Goal: Contribute content

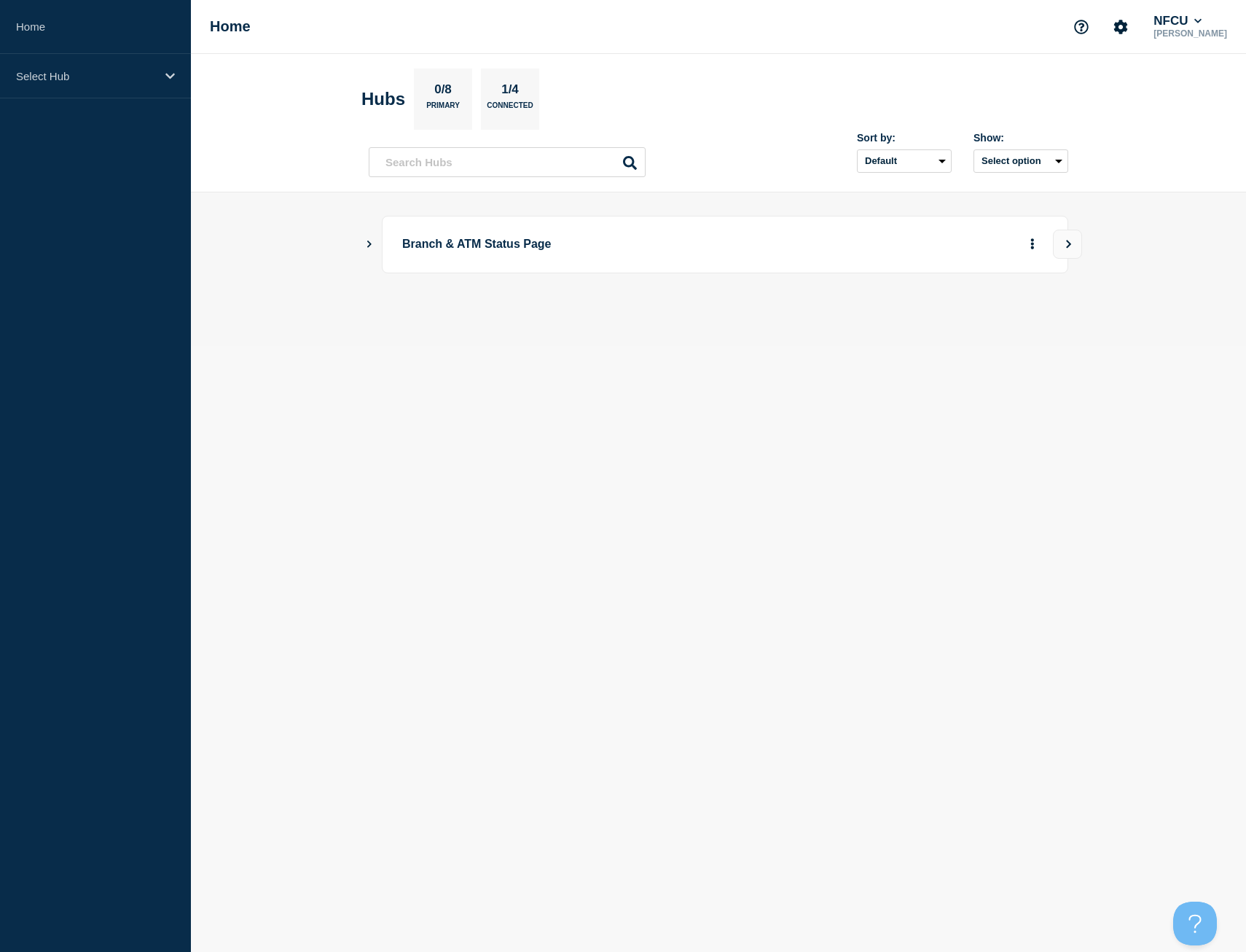
click at [365, 241] on icon "Show Connected Hubs" at bounding box center [369, 243] width 10 height 7
click at [983, 328] on button "See overview" at bounding box center [981, 317] width 78 height 29
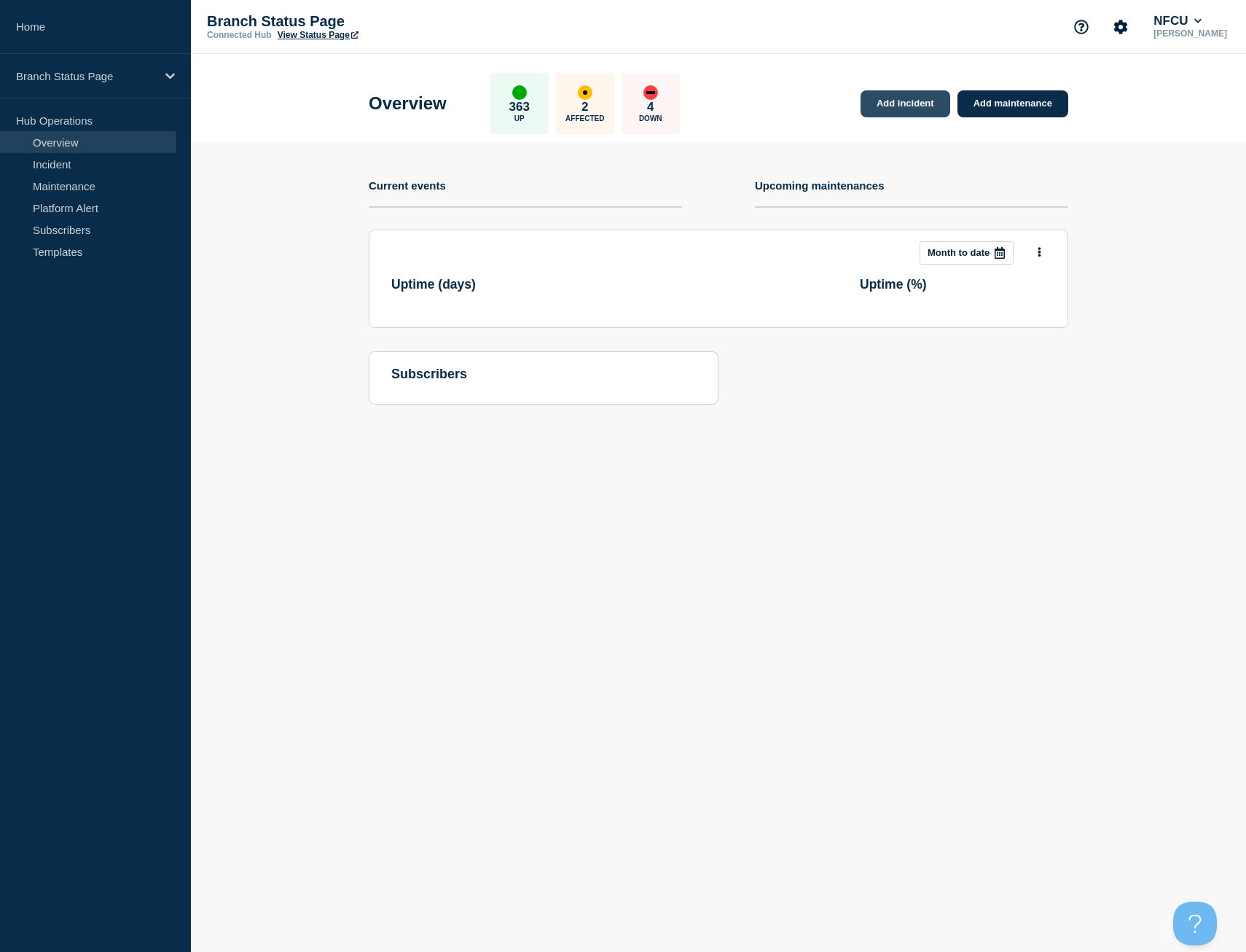
click at [897, 103] on link "Add incident" at bounding box center [905, 103] width 89 height 27
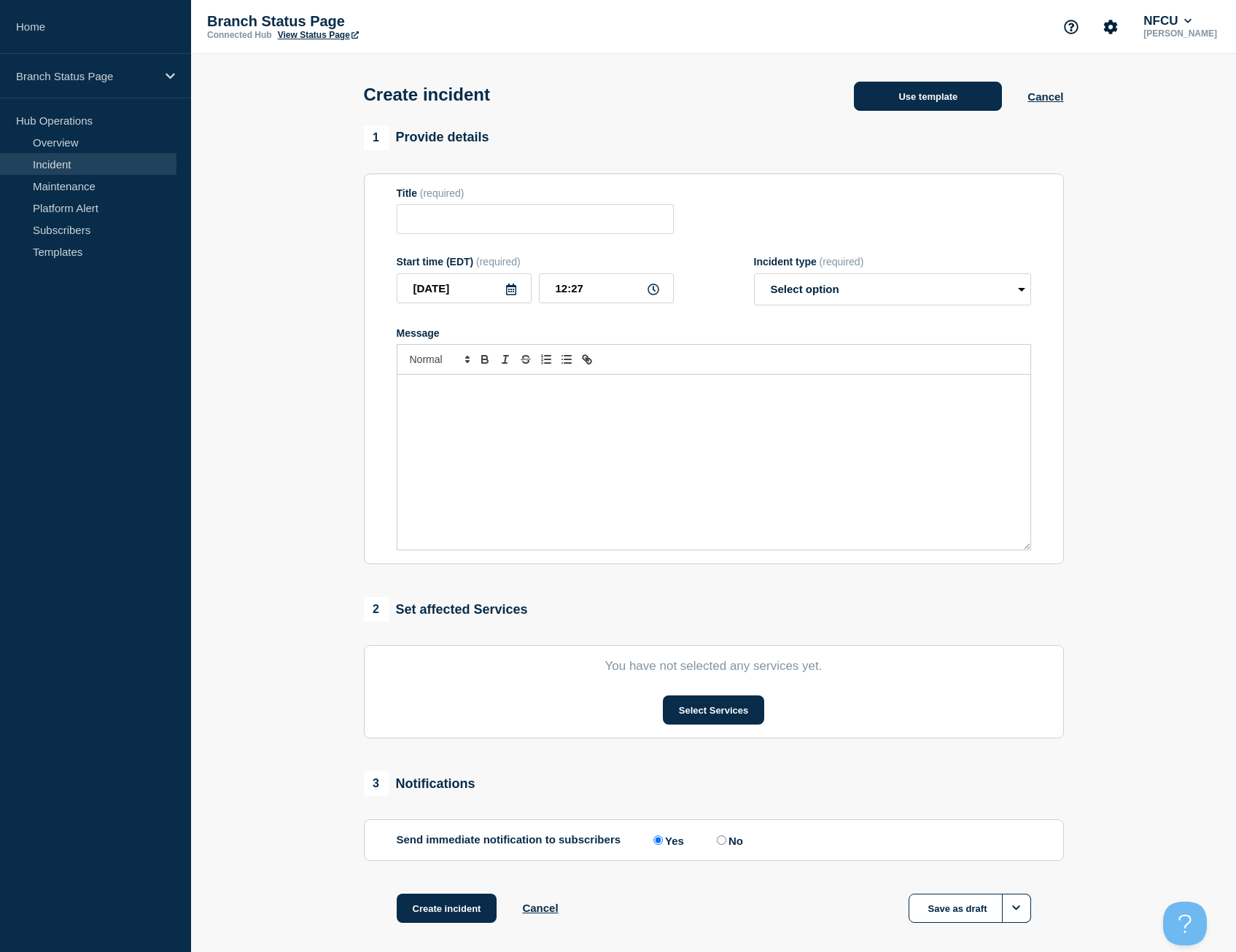
click at [926, 99] on button "Use template" at bounding box center [928, 95] width 148 height 29
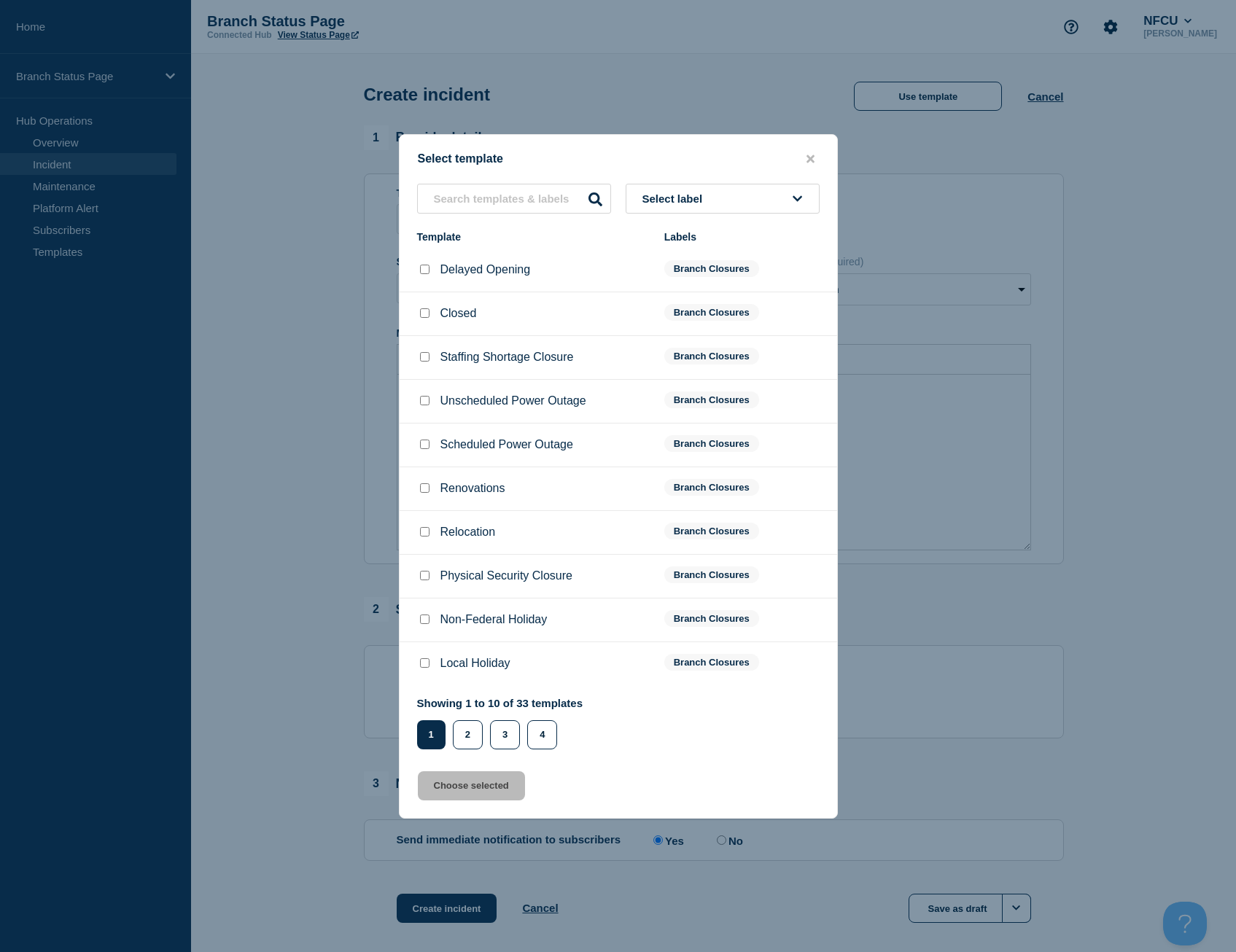
click at [772, 194] on button "Select label" at bounding box center [722, 199] width 194 height 30
click at [693, 390] on button "Branch Closures" at bounding box center [722, 380] width 194 height 30
click at [478, 738] on button "2" at bounding box center [467, 734] width 30 height 29
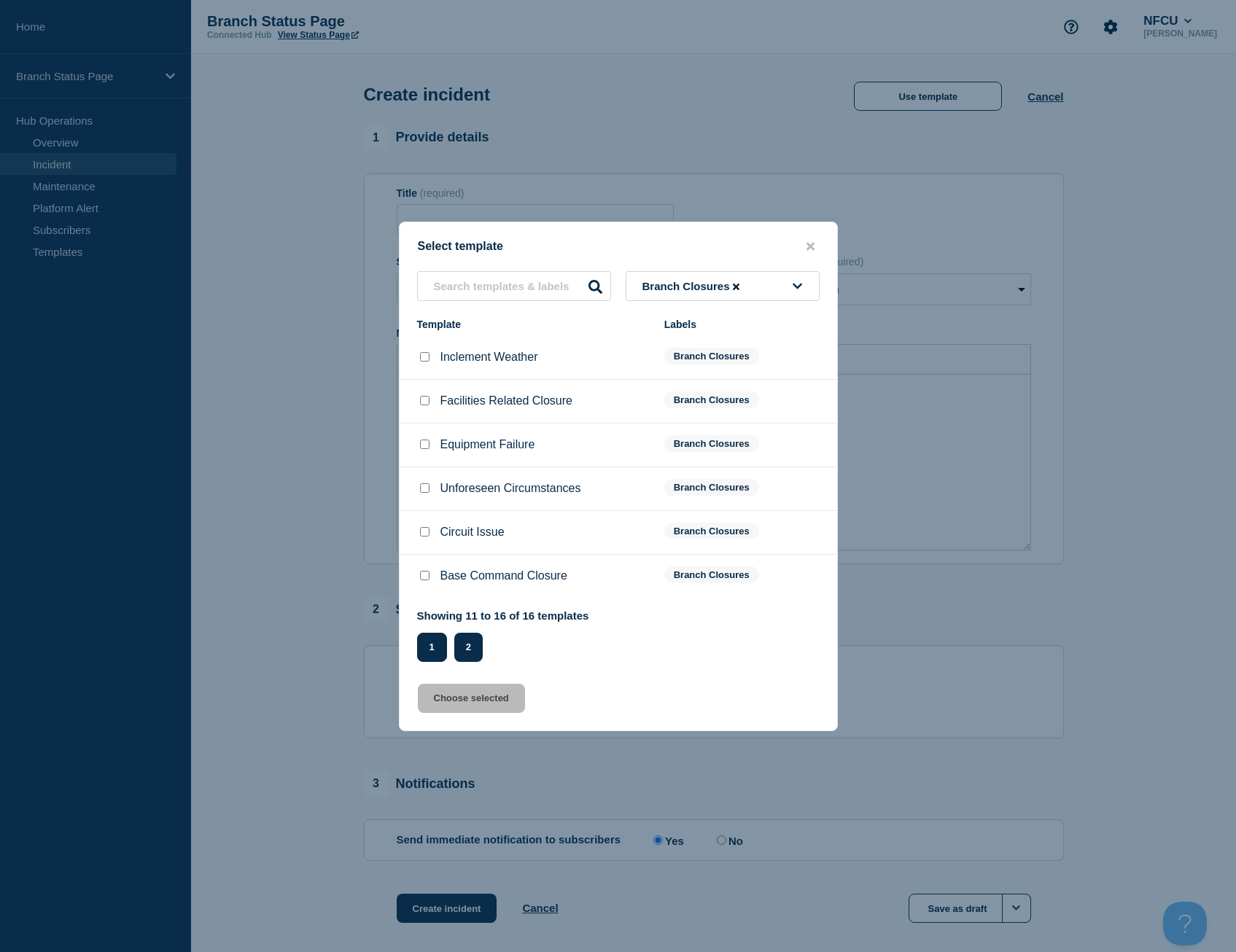
click at [418, 656] on button "1" at bounding box center [432, 647] width 30 height 29
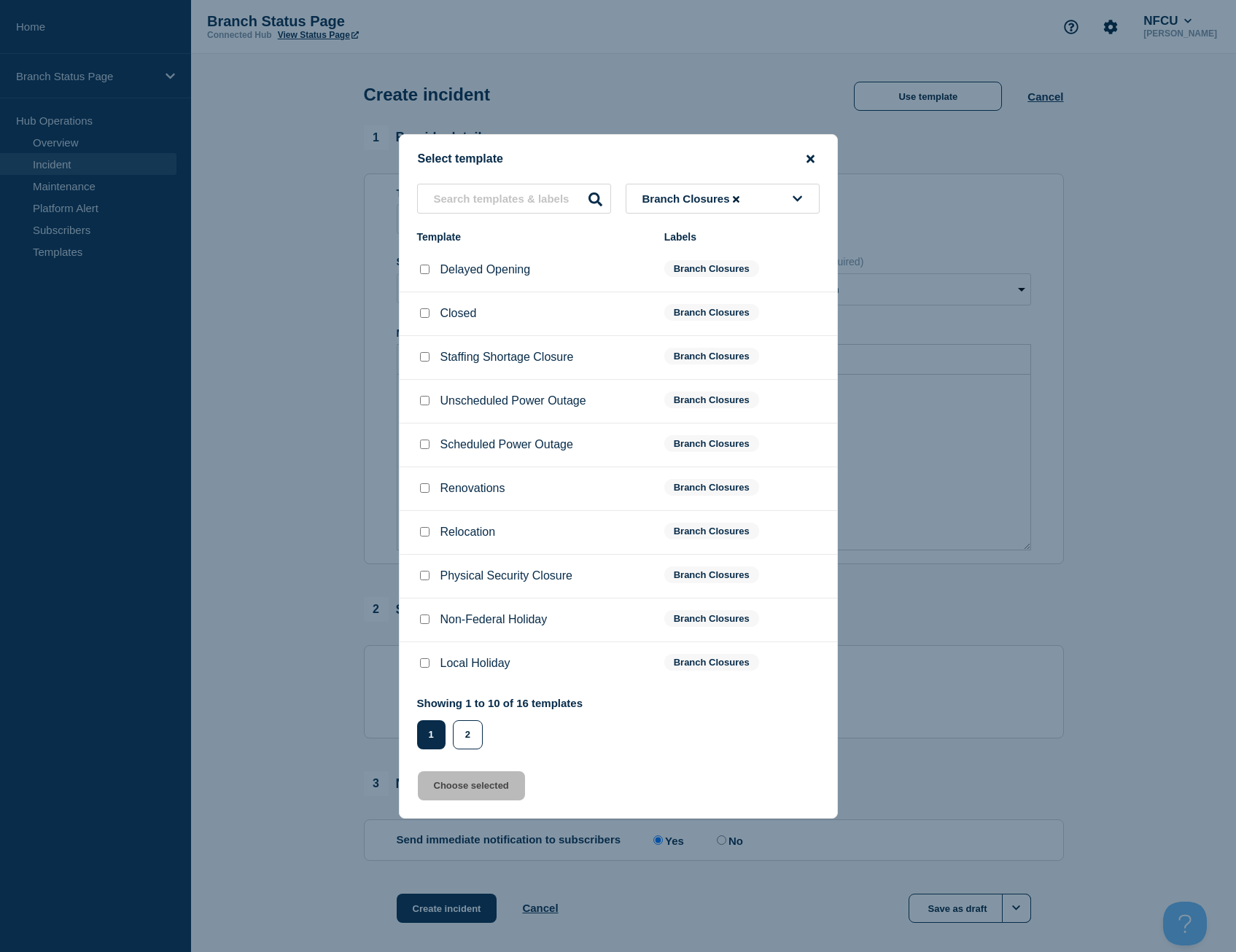
click at [812, 158] on icon "close button" at bounding box center [810, 158] width 8 height 8
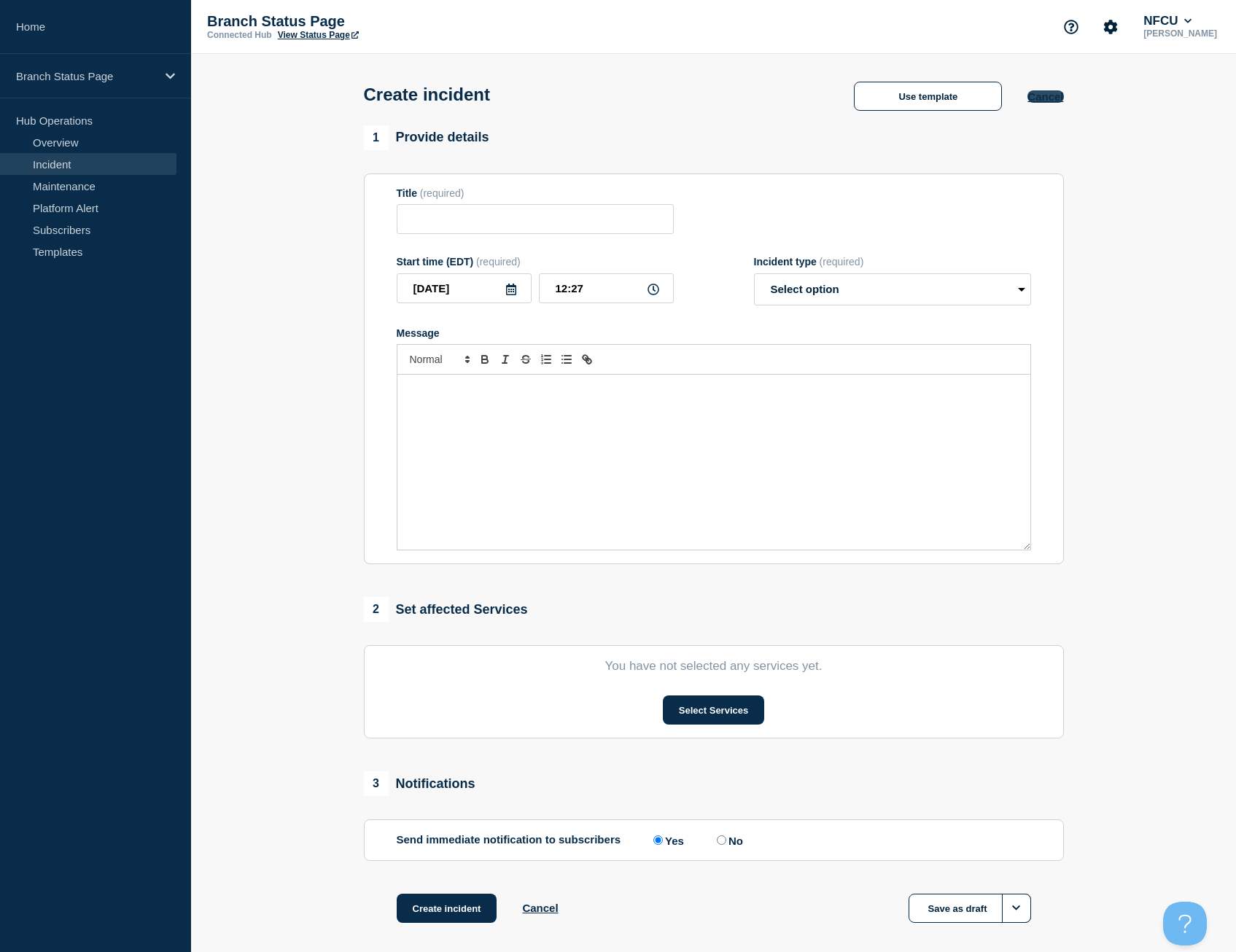
click at [1044, 95] on button "Cancel" at bounding box center [1045, 96] width 35 height 13
